Goal: Check status: Check status

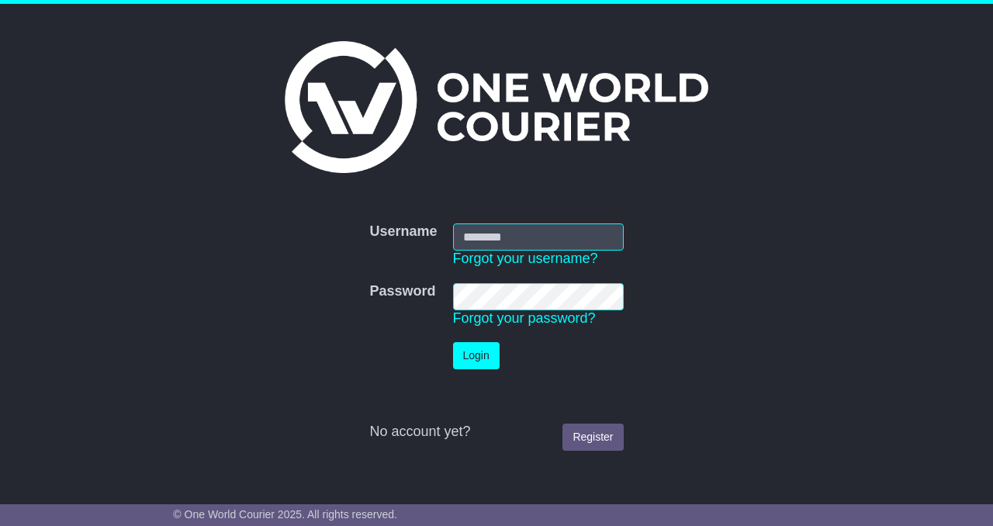
type input "**********"
click at [472, 357] on button "Login" at bounding box center [476, 355] width 47 height 27
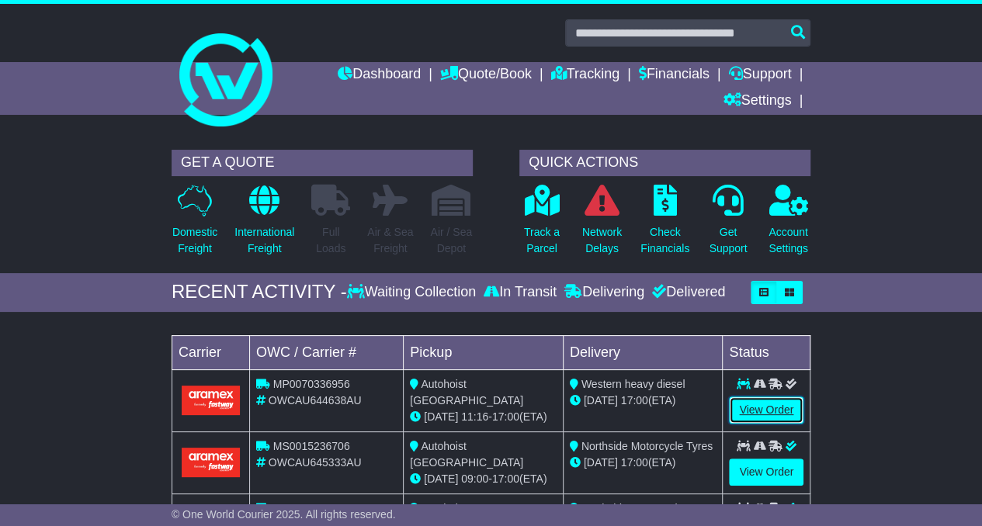
click at [750, 409] on link "View Order" at bounding box center [766, 410] width 75 height 27
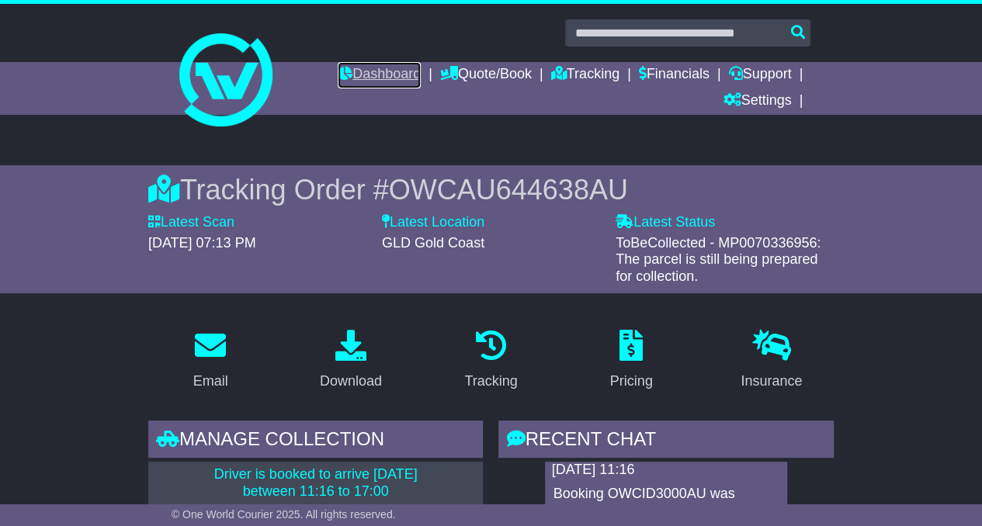
click at [380, 73] on link "Dashboard" at bounding box center [379, 75] width 83 height 26
